Goal: Communication & Community: Answer question/provide support

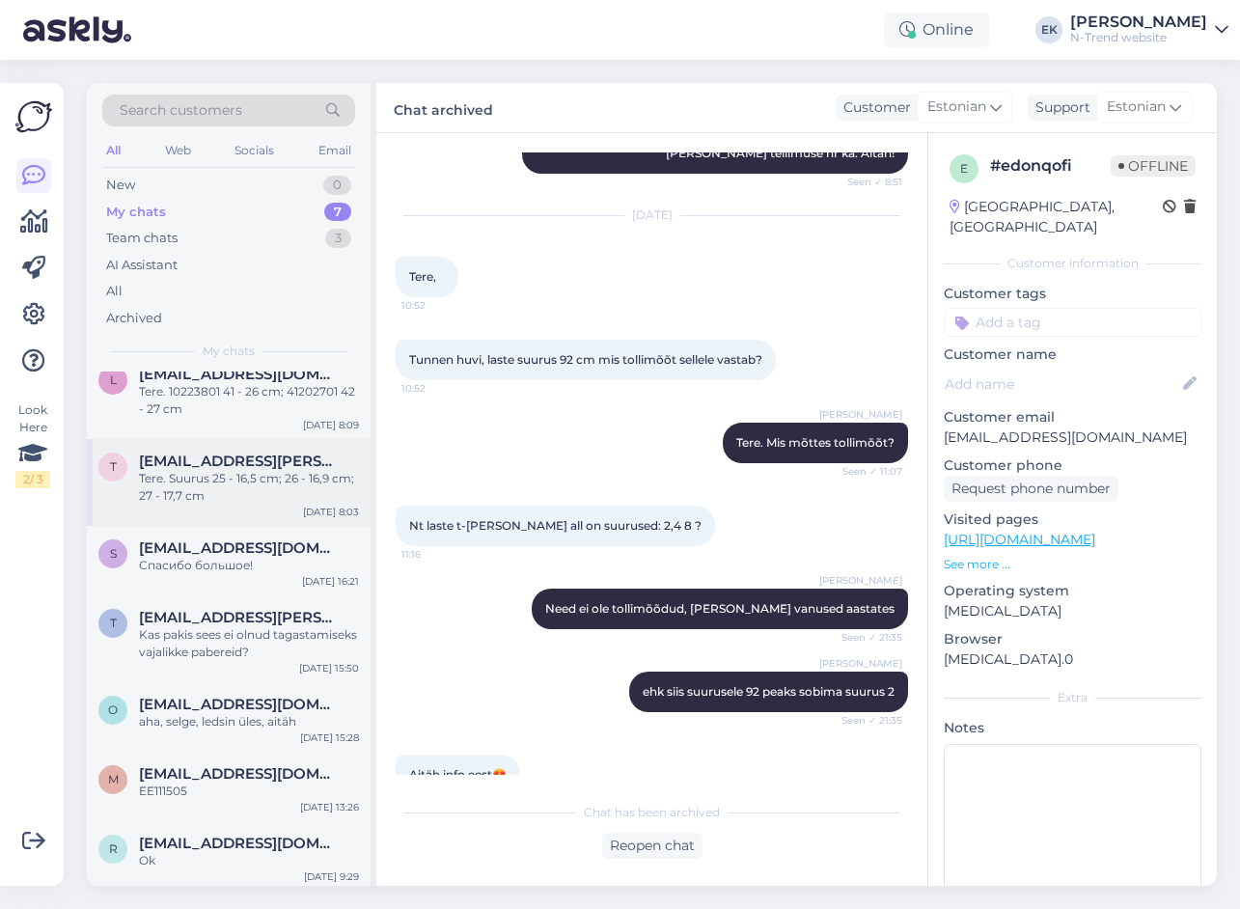
scroll to position [24, 0]
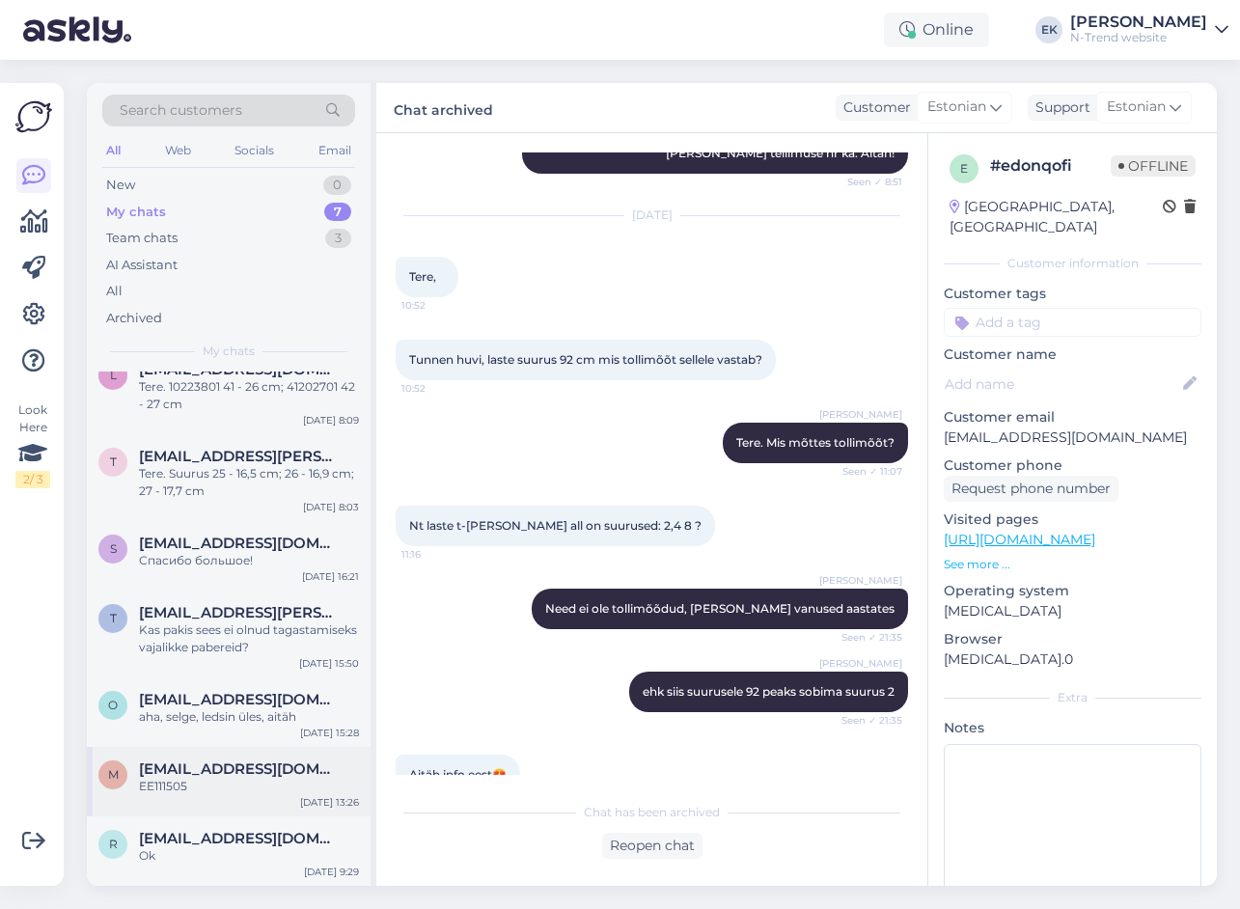
click at [204, 773] on span "[EMAIL_ADDRESS][DOMAIN_NAME]" at bounding box center [239, 769] width 201 height 17
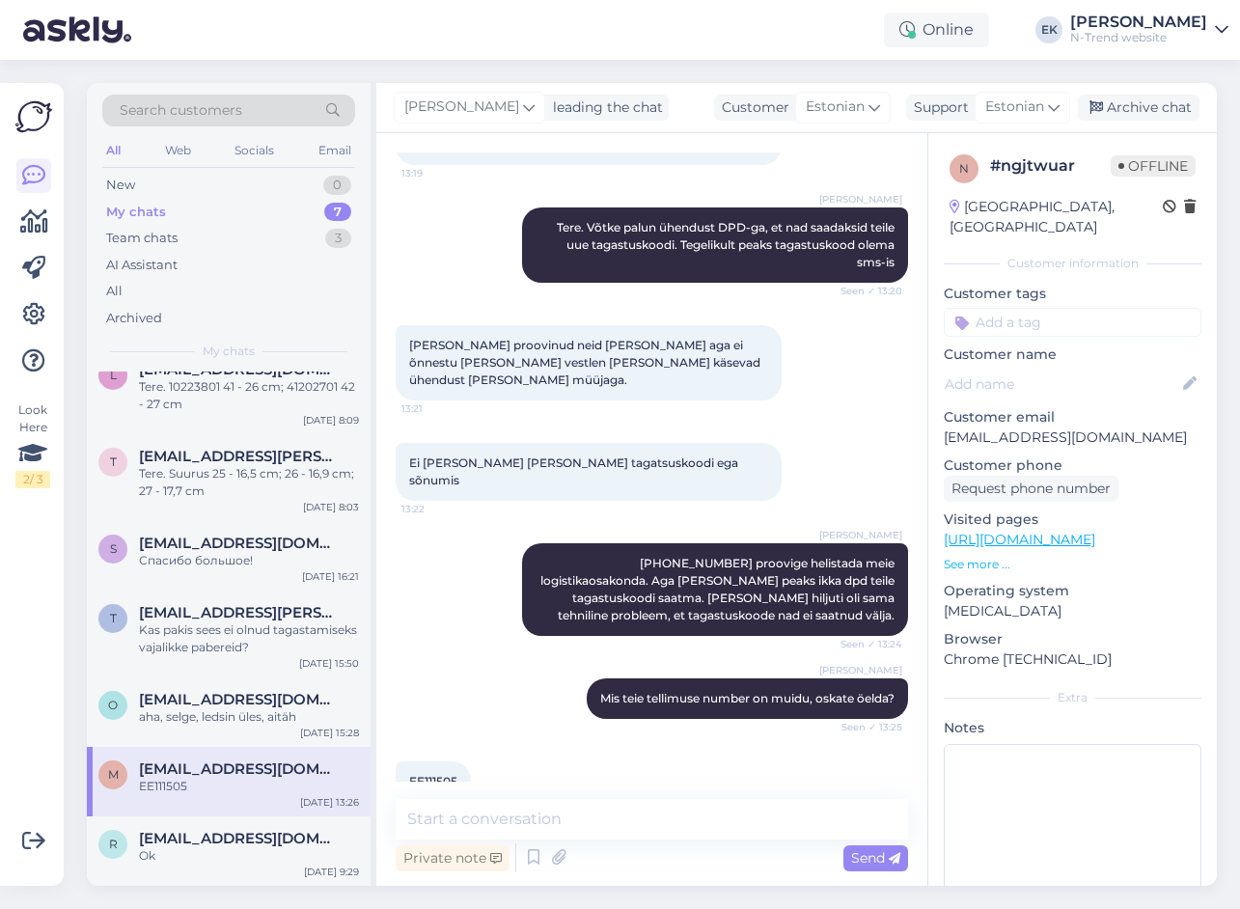
scroll to position [154, 0]
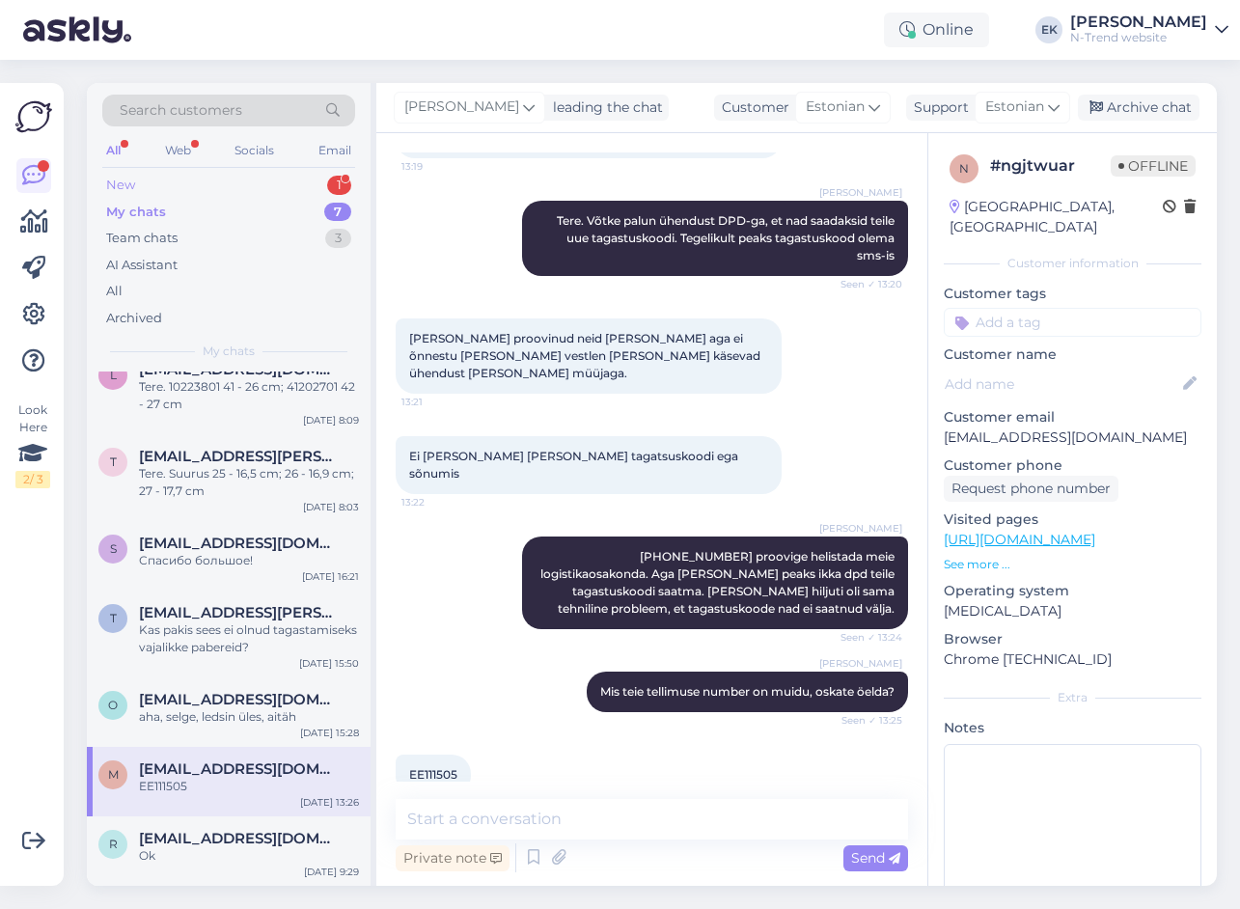
click at [128, 182] on div "New" at bounding box center [120, 185] width 29 height 19
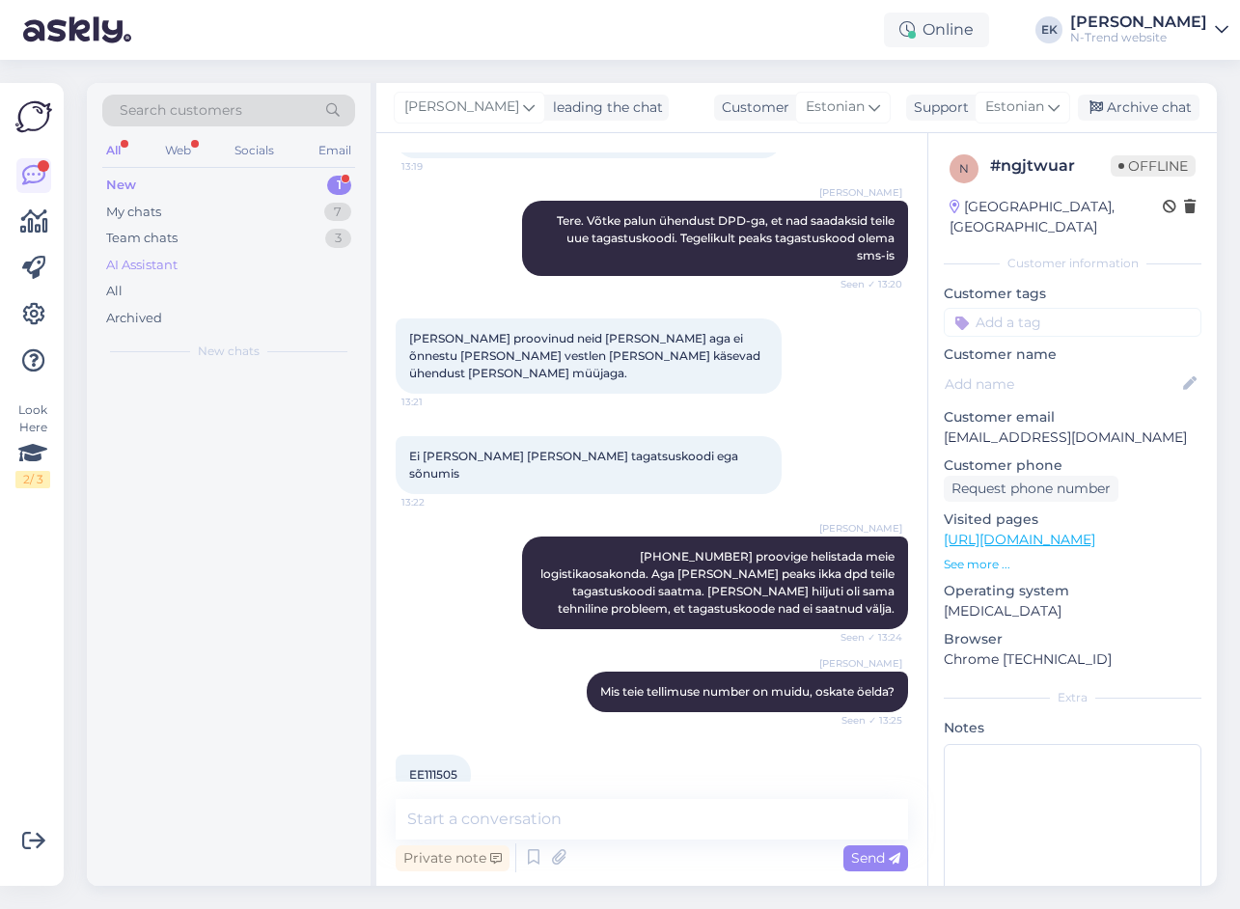
scroll to position [0, 0]
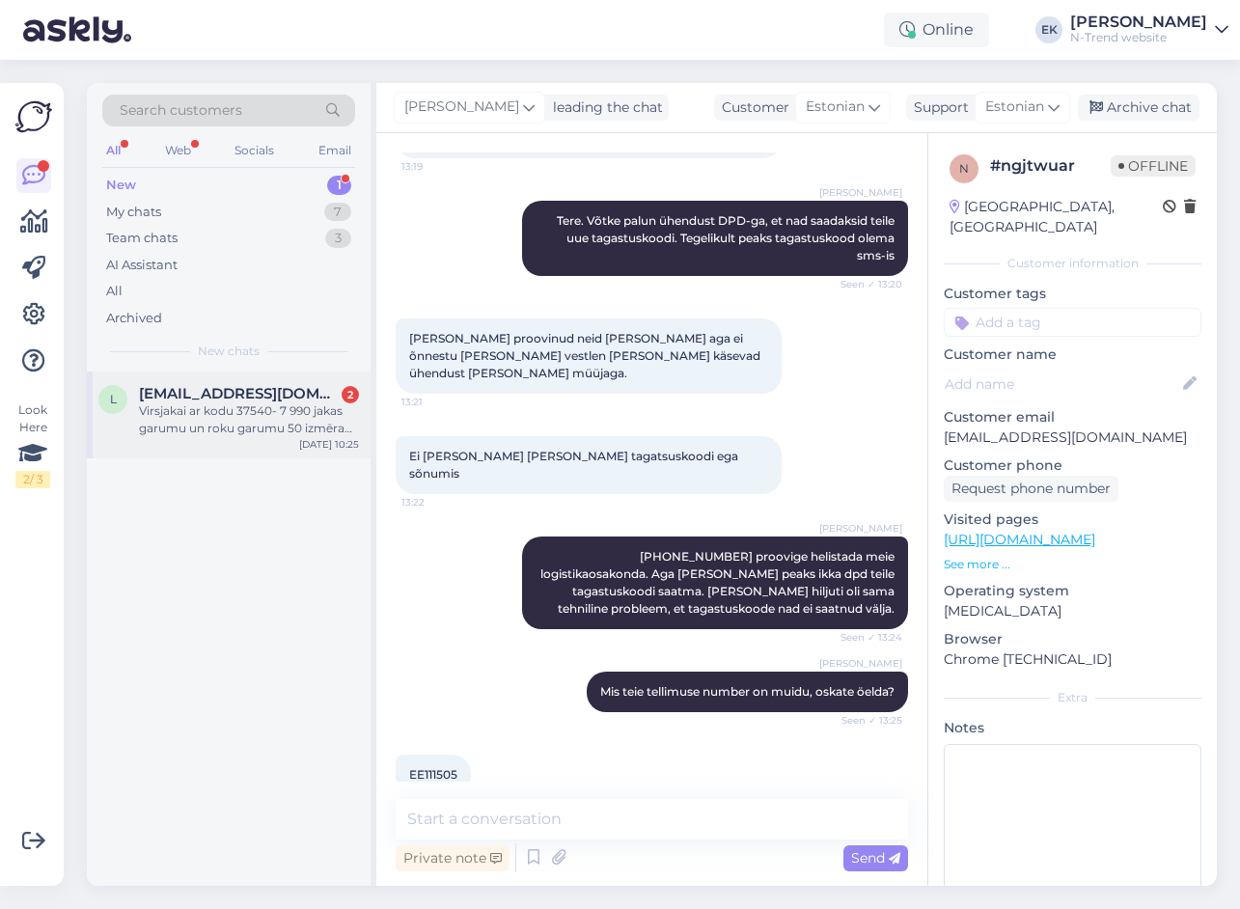
click at [207, 402] on span "[EMAIL_ADDRESS][DOMAIN_NAME]" at bounding box center [239, 393] width 201 height 17
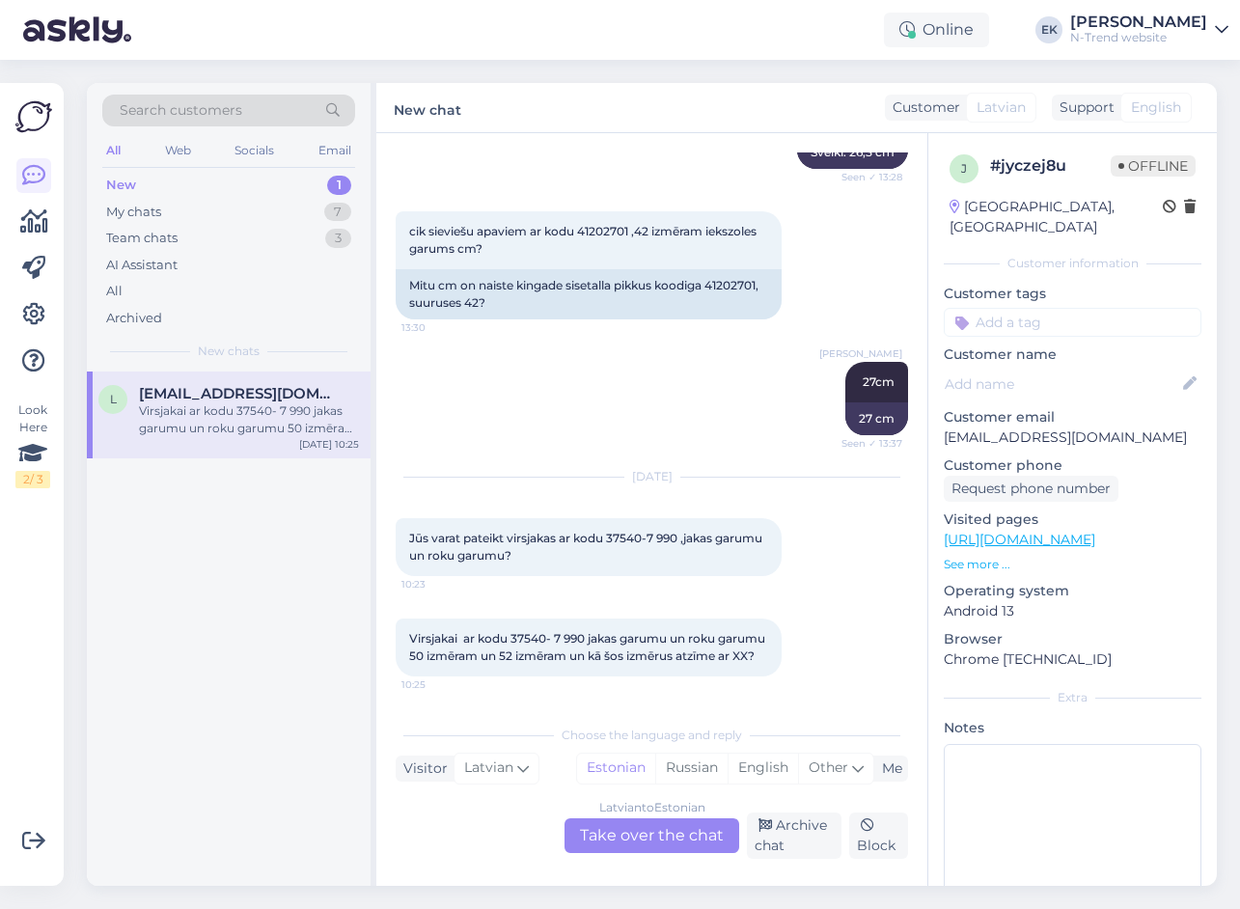
click at [636, 835] on div "[DEMOGRAPHIC_DATA] to Estonian Take over the chat" at bounding box center [652, 835] width 175 height 35
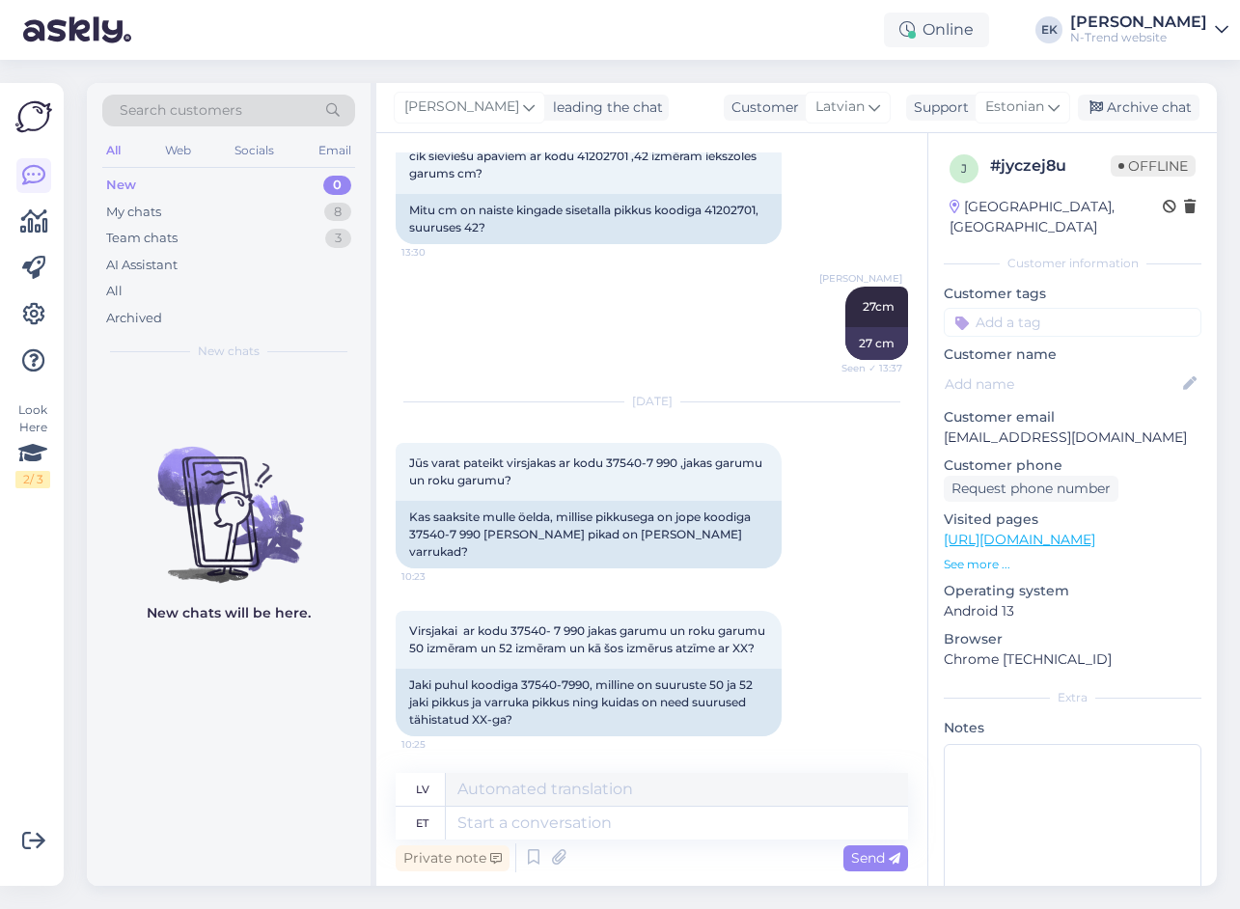
scroll to position [387, 0]
drag, startPoint x: 410, startPoint y: 533, endPoint x: 453, endPoint y: 531, distance: 42.5
click at [453, 531] on div "Kas saaksite mulle öelda, millise pikkusega on jope koodiga 37540-7 990 [PERSON…" at bounding box center [589, 533] width 386 height 68
copy div "37540-7"
click at [505, 826] on textarea at bounding box center [677, 823] width 462 height 33
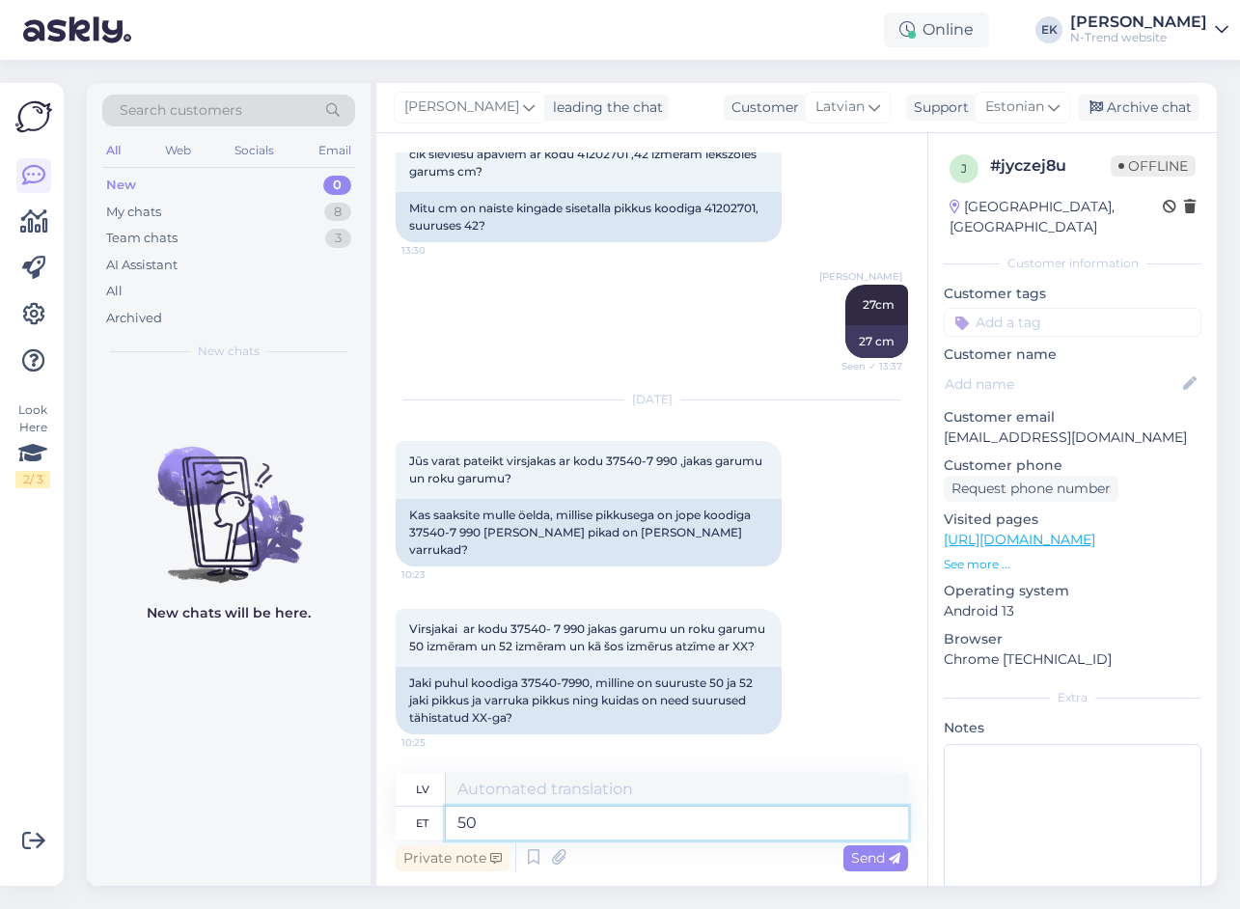
type textarea "50"
type textarea "50 -"
type textarea "50 - 3xl,"
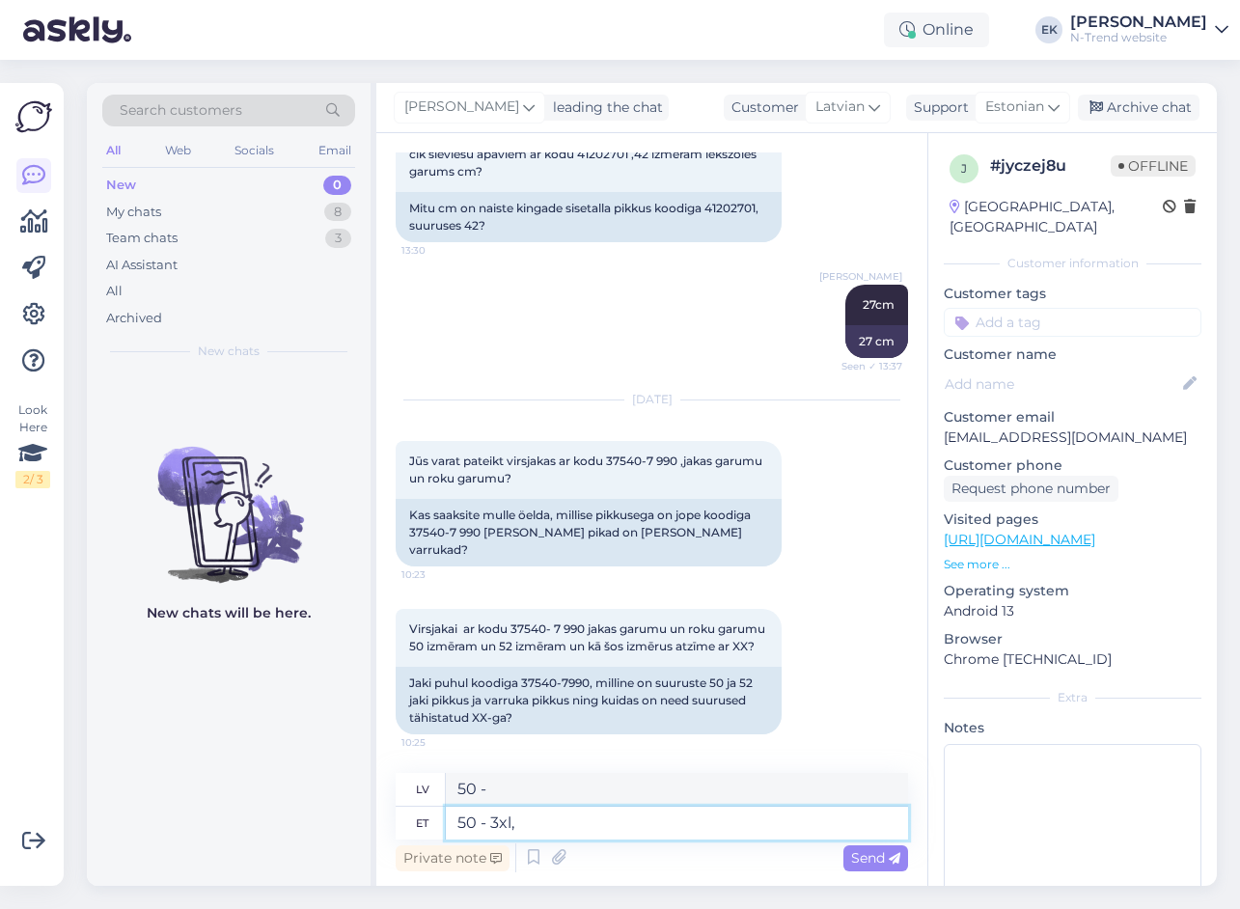
type textarea "50 - 3xl,"
type textarea "50 - 3xl, 52 -"
type textarea "50 - 3xl, 52"
type textarea "50 - 3xl, 52 -"
type textarea "50 — 3xl, 52 —"
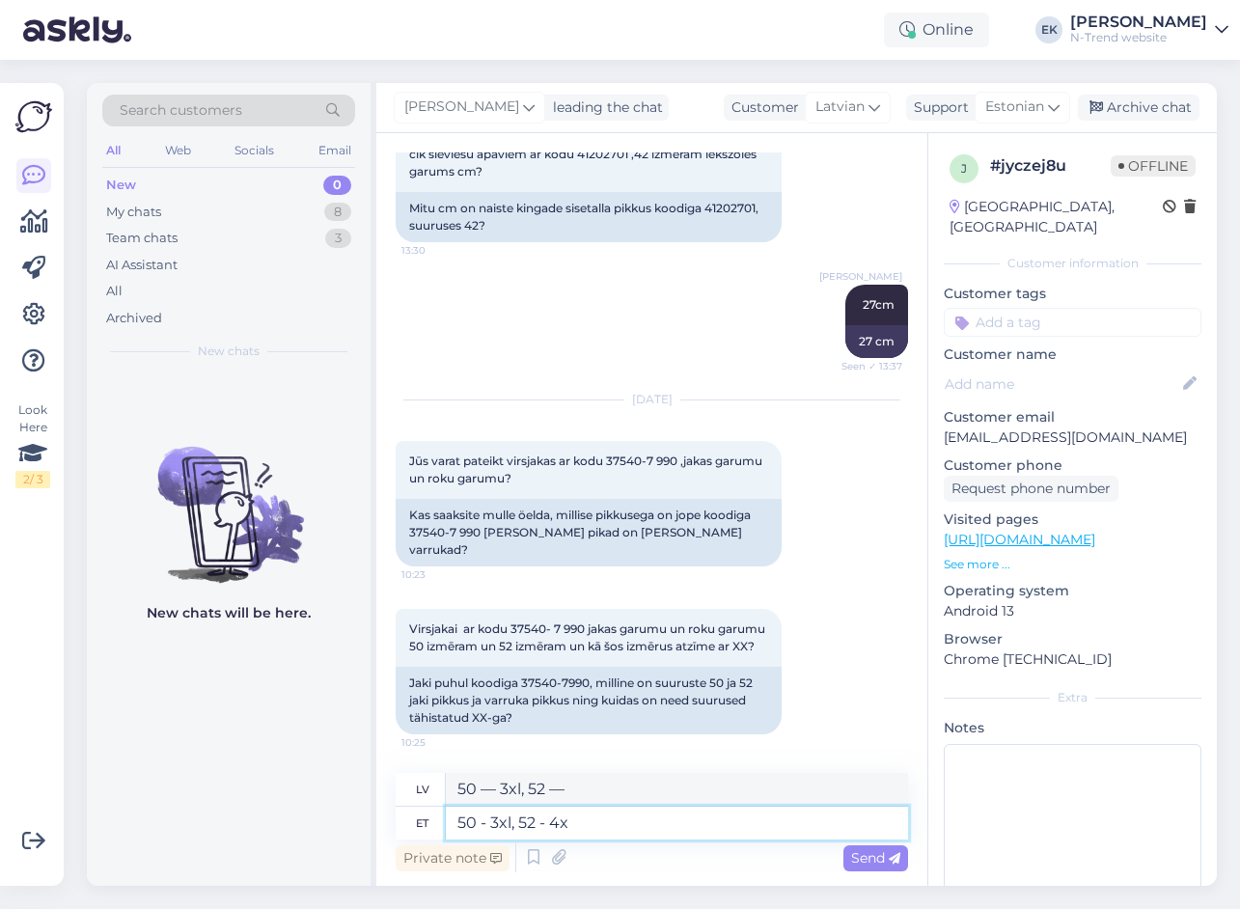
type textarea "50 - 3xl, 52 - 4xl"
click at [888, 858] on span "Send" at bounding box center [875, 857] width 49 height 17
